Goal: Task Accomplishment & Management: Use online tool/utility

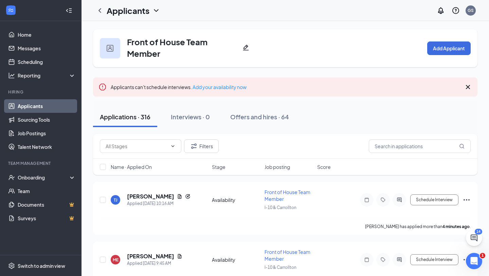
click at [157, 8] on icon "ChevronDown" at bounding box center [156, 10] width 8 height 8
click at [127, 31] on link "Applicants" at bounding box center [147, 29] width 73 height 7
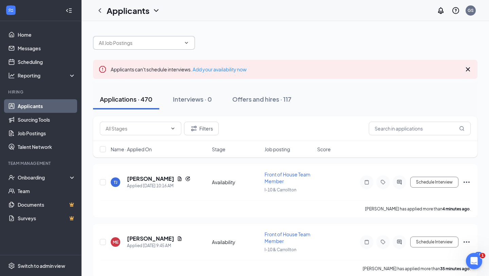
click at [189, 46] on span at bounding box center [144, 43] width 102 height 14
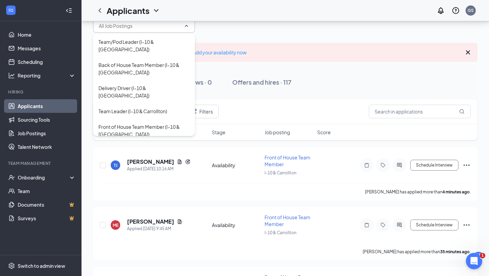
scroll to position [14, 0]
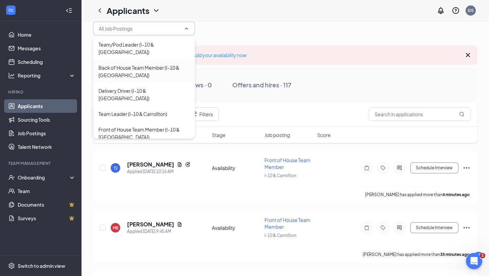
click at [165, 64] on div "Back of House Team Member (I-10 & [GEOGRAPHIC_DATA])" at bounding box center [144, 71] width 91 height 15
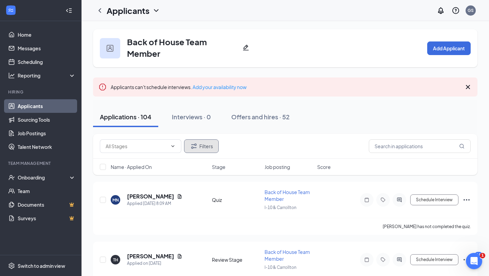
click at [214, 145] on button "Filters" at bounding box center [201, 146] width 35 height 14
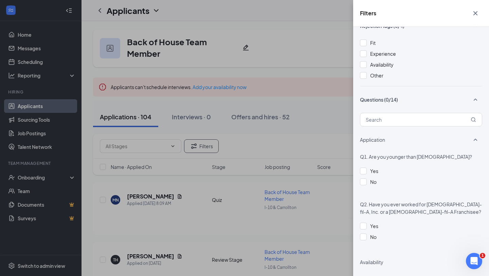
scroll to position [339, 0]
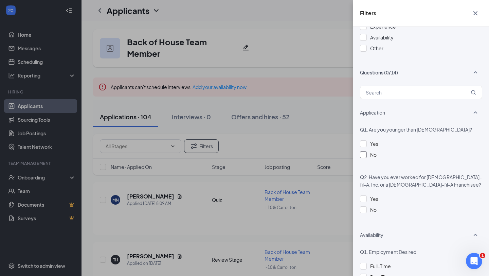
click at [365, 156] on div at bounding box center [363, 154] width 7 height 7
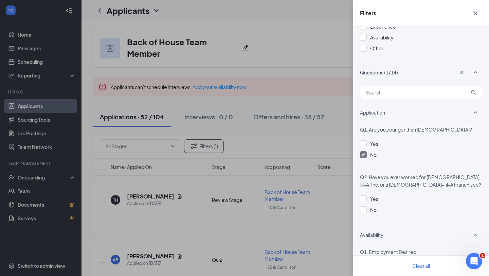
click at [476, 10] on icon "Cross" at bounding box center [476, 13] width 8 height 8
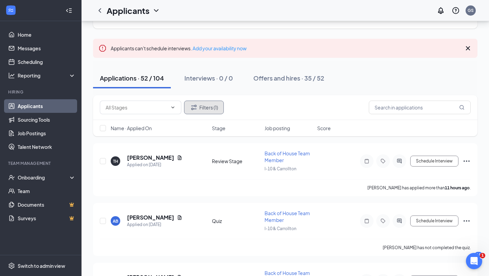
scroll to position [38, 0]
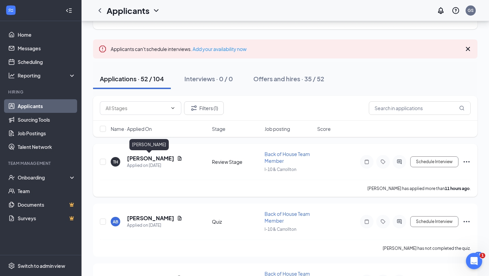
click at [152, 159] on h5 "[PERSON_NAME]" at bounding box center [150, 158] width 47 height 7
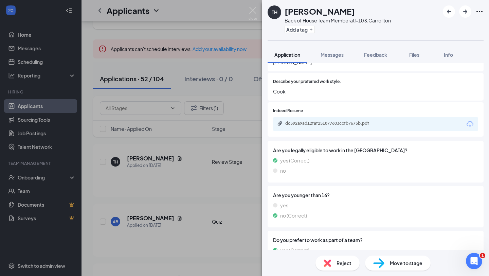
scroll to position [251, 0]
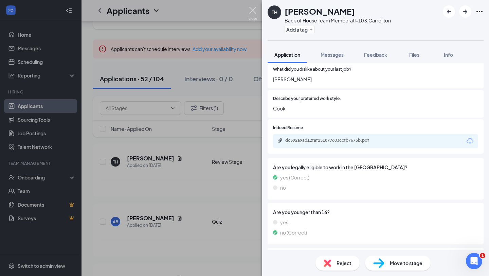
click at [257, 13] on img at bounding box center [253, 13] width 8 height 13
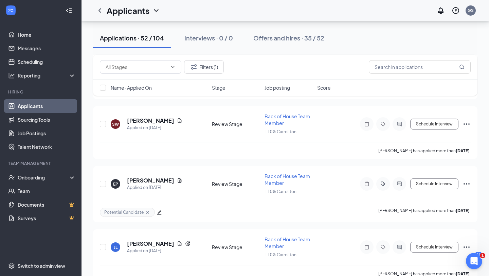
scroll to position [315, 0]
click at [150, 178] on h5 "[PERSON_NAME]" at bounding box center [150, 179] width 47 height 7
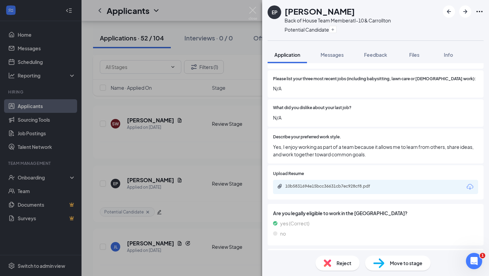
scroll to position [215, 0]
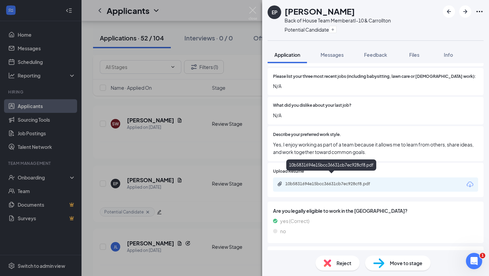
click at [322, 181] on div "10b5831694e15bcc36631cb7ec928cf8.pdf" at bounding box center [332, 183] width 95 height 5
